Goal: Task Accomplishment & Management: Manage account settings

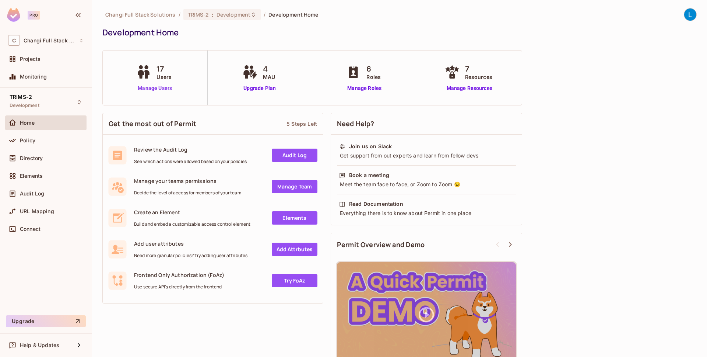
click at [161, 89] on link "Manage Users" at bounding box center [154, 88] width 41 height 8
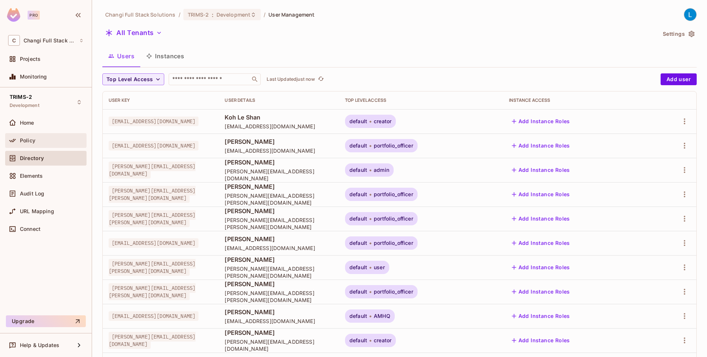
click at [69, 141] on div "Policy" at bounding box center [52, 140] width 64 height 6
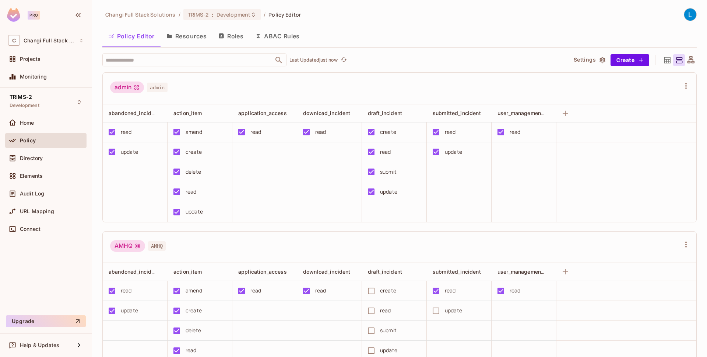
click at [230, 37] on button "Roles" at bounding box center [231, 36] width 37 height 18
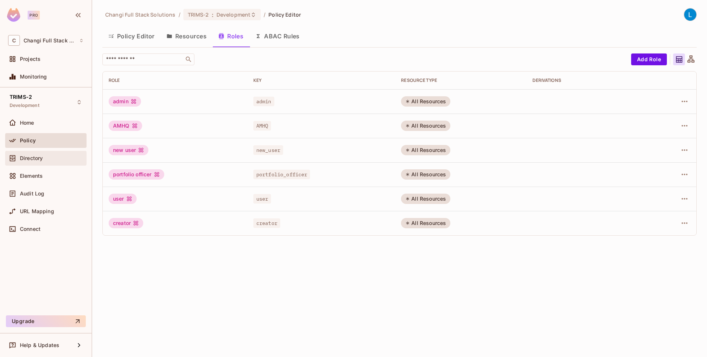
click at [35, 155] on span "Directory" at bounding box center [31, 158] width 23 height 6
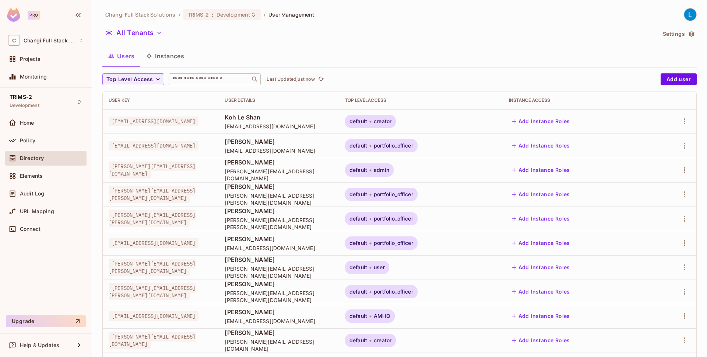
click at [193, 82] on input "text" at bounding box center [209, 79] width 77 height 7
click at [683, 123] on icon "button" at bounding box center [684, 121] width 9 height 9
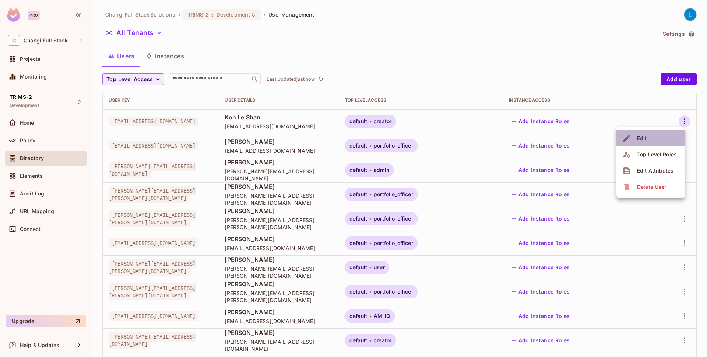
click at [664, 137] on li "Edit" at bounding box center [651, 138] width 69 height 16
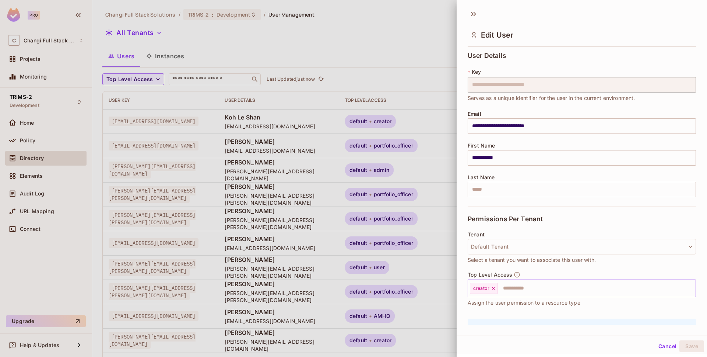
click at [493, 288] on icon at bounding box center [493, 288] width 5 height 5
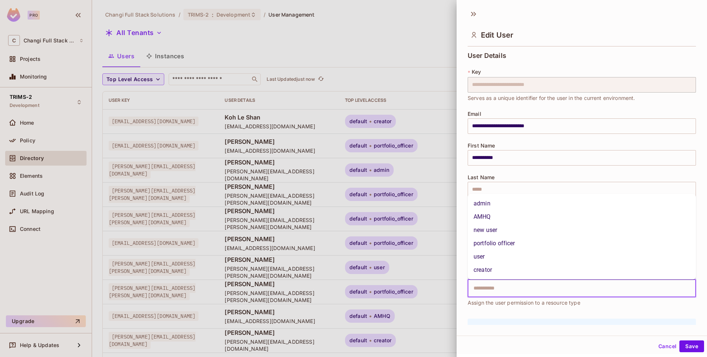
click at [493, 288] on input "text" at bounding box center [575, 288] width 213 height 15
click at [508, 239] on li "portfolio officer" at bounding box center [582, 243] width 228 height 13
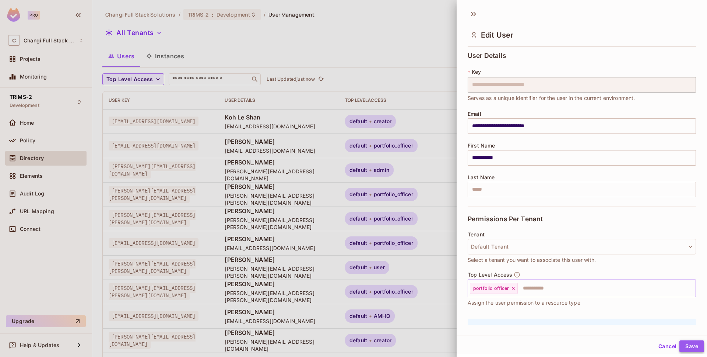
click at [700, 347] on button "Save" at bounding box center [692, 346] width 25 height 12
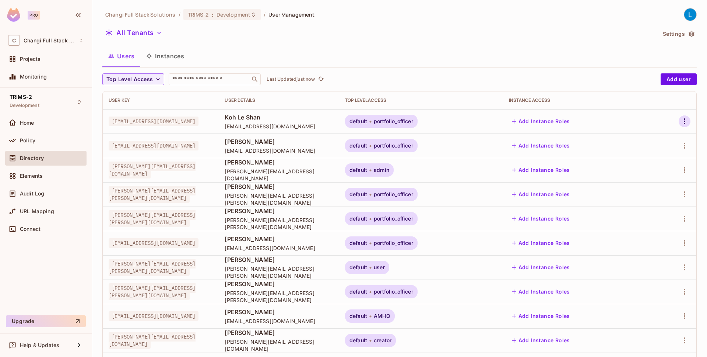
click at [683, 119] on icon "button" at bounding box center [684, 121] width 9 height 9
click at [665, 140] on li "Edit" at bounding box center [651, 138] width 69 height 16
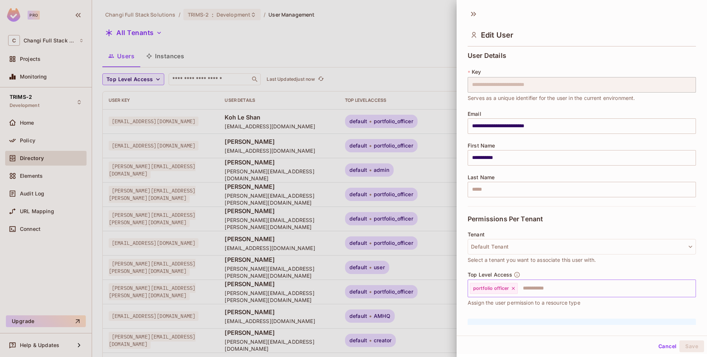
click at [514, 290] on icon at bounding box center [513, 288] width 5 height 5
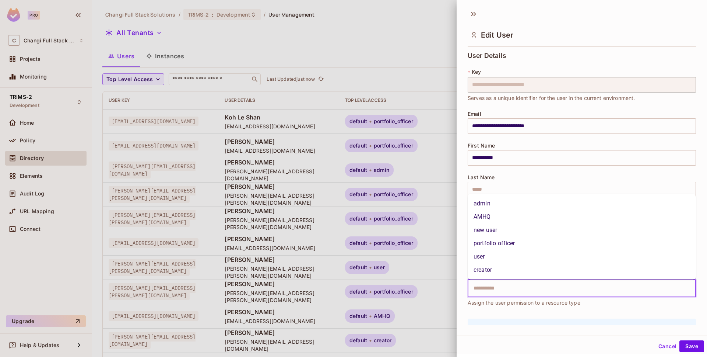
click at [514, 290] on input "text" at bounding box center [575, 288] width 213 height 15
type input "*"
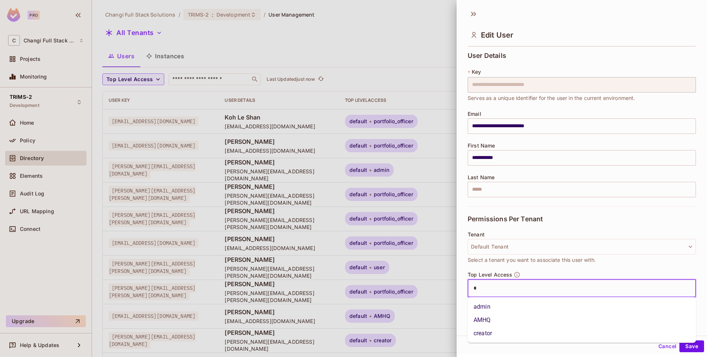
click at [491, 315] on li "AMHQ" at bounding box center [582, 319] width 228 height 13
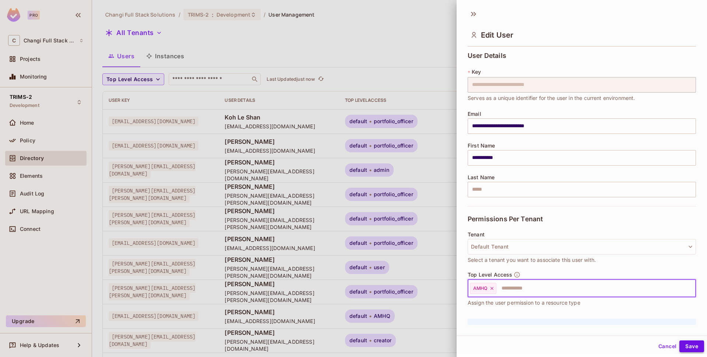
click at [693, 345] on button "Save" at bounding box center [692, 346] width 25 height 12
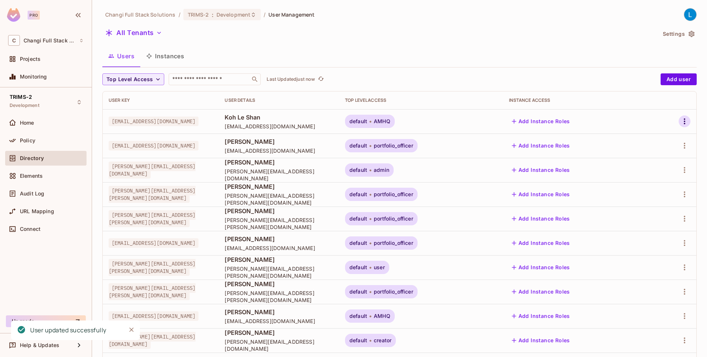
click at [686, 121] on icon "button" at bounding box center [684, 121] width 9 height 9
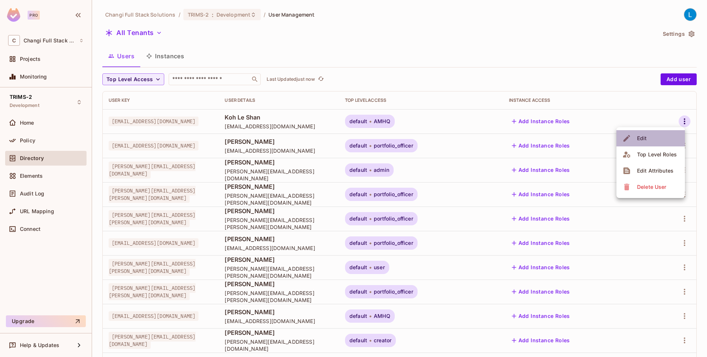
click at [644, 137] on div "Edit" at bounding box center [642, 137] width 10 height 7
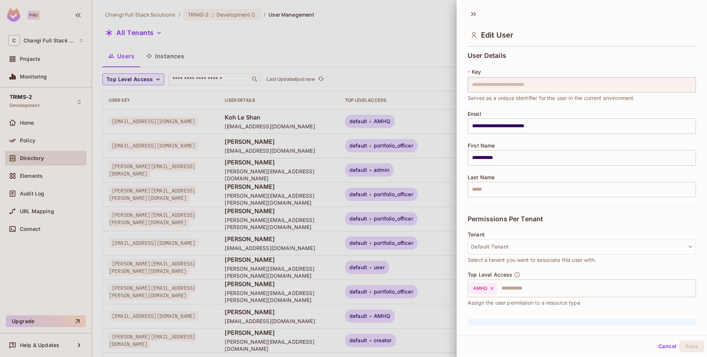
click at [369, 232] on div at bounding box center [353, 178] width 707 height 357
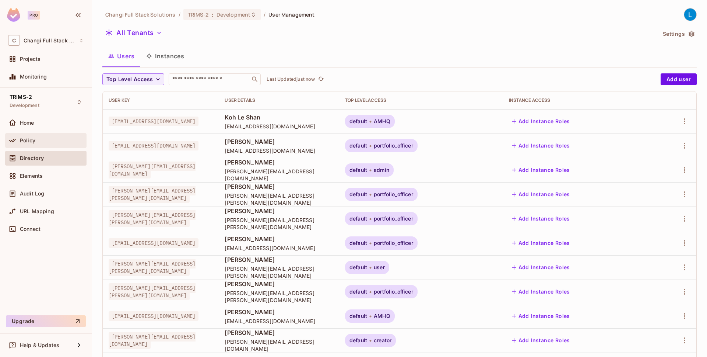
click at [37, 139] on div "Policy" at bounding box center [52, 140] width 64 height 6
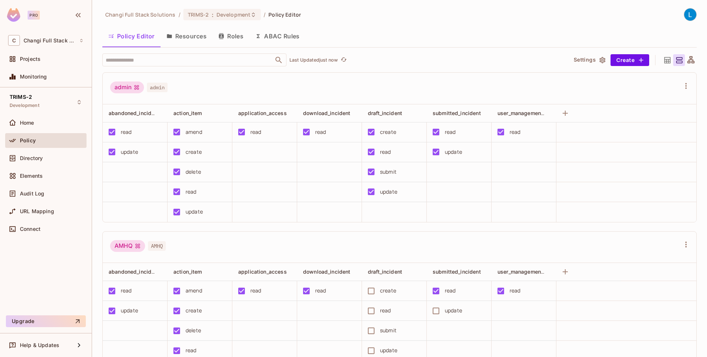
click at [235, 33] on button "Roles" at bounding box center [231, 36] width 37 height 18
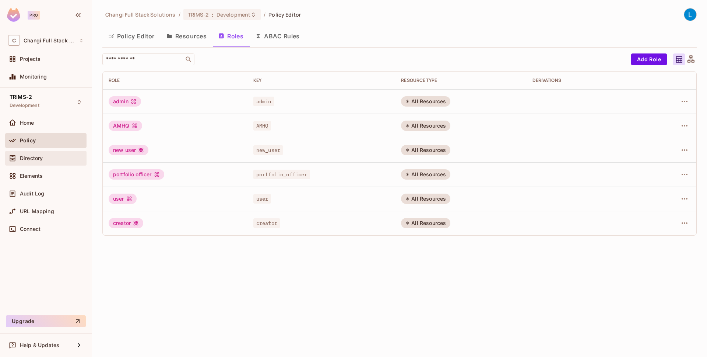
click at [56, 160] on div "Directory" at bounding box center [52, 158] width 64 height 6
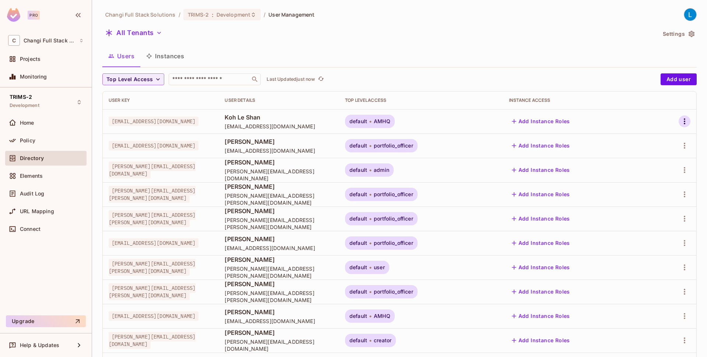
click at [686, 125] on icon "button" at bounding box center [684, 121] width 9 height 9
click at [658, 136] on li "Edit" at bounding box center [651, 138] width 69 height 16
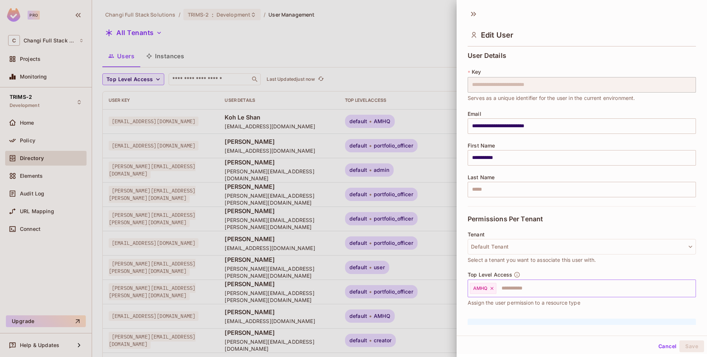
click at [492, 290] on icon at bounding box center [492, 288] width 5 height 5
click at [492, 290] on input "text" at bounding box center [575, 288] width 213 height 15
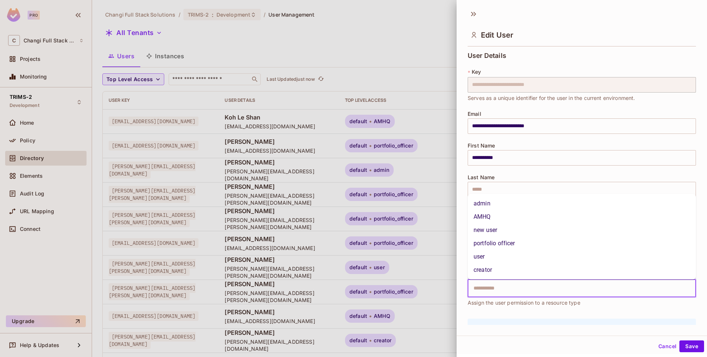
type input "*"
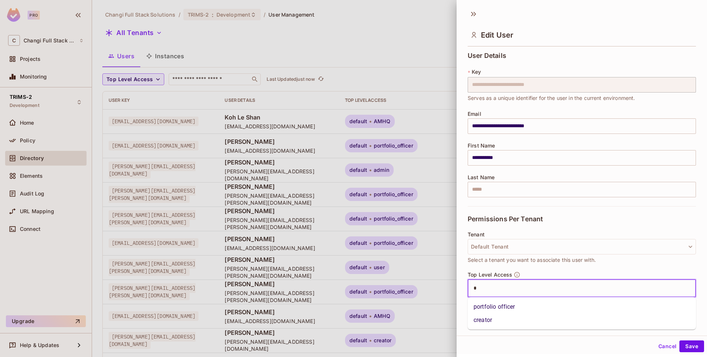
click at [493, 319] on li "creator" at bounding box center [582, 319] width 228 height 13
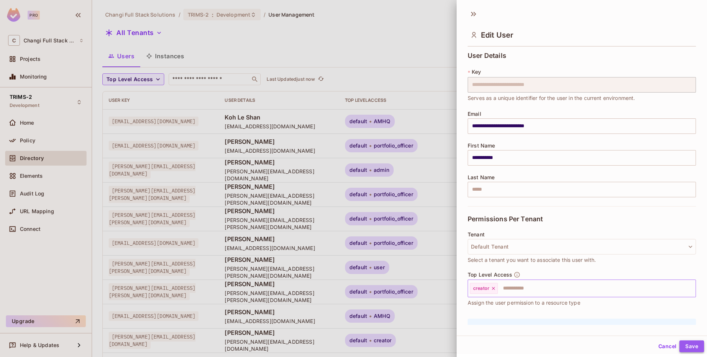
click at [693, 345] on button "Save" at bounding box center [692, 346] width 25 height 12
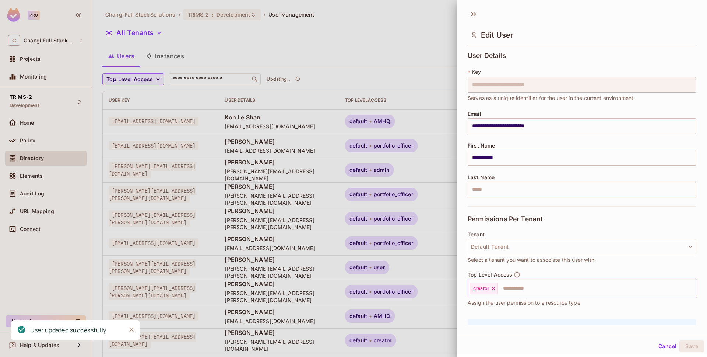
click at [389, 55] on div at bounding box center [353, 178] width 707 height 357
